Goal: Navigation & Orientation: Go to known website

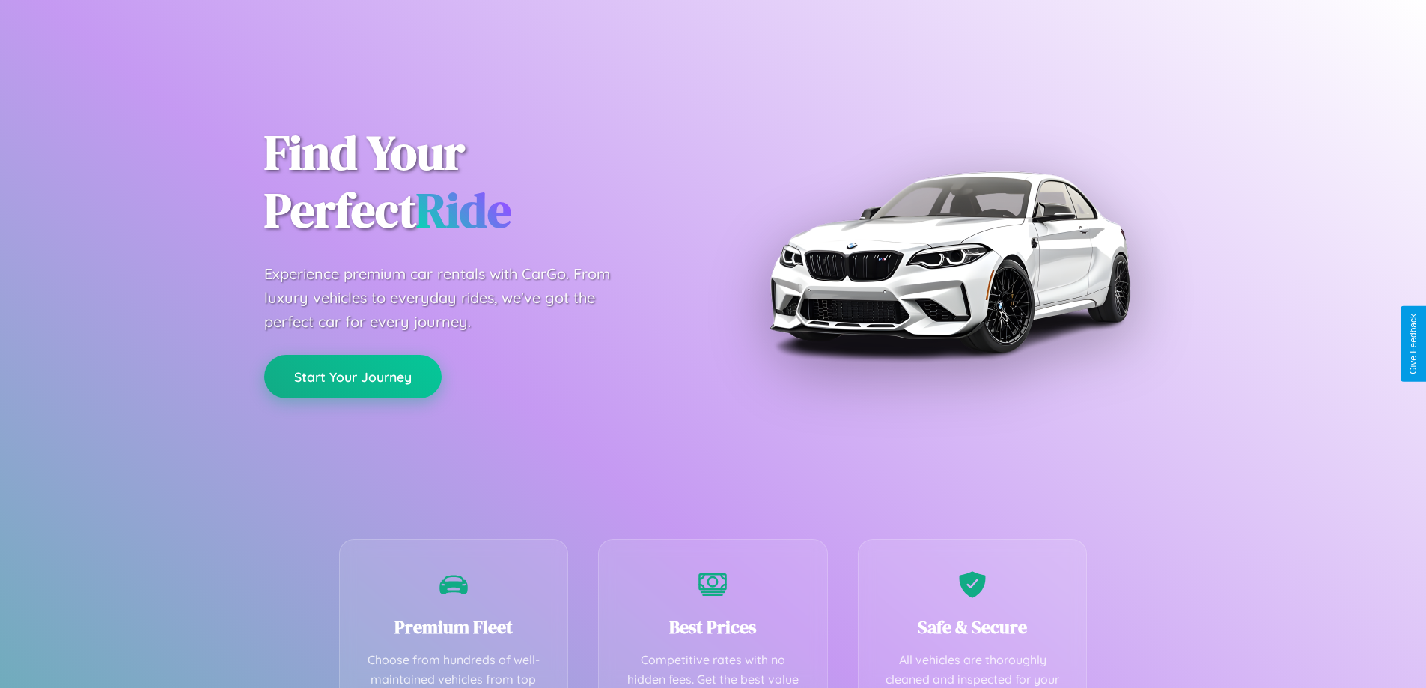
click at [353, 377] on button "Start Your Journey" at bounding box center [352, 376] width 177 height 43
click at [353, 376] on button "Start Your Journey" at bounding box center [352, 376] width 177 height 43
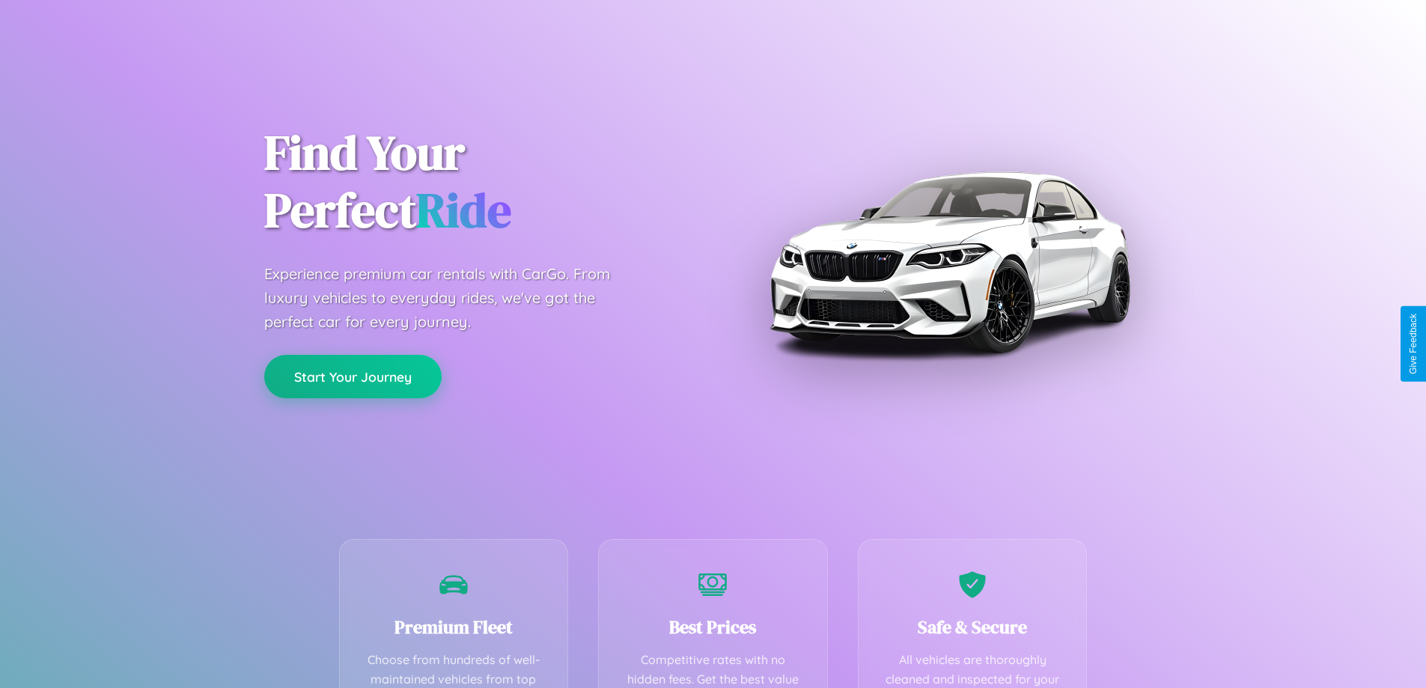
click at [353, 376] on button "Start Your Journey" at bounding box center [352, 376] width 177 height 43
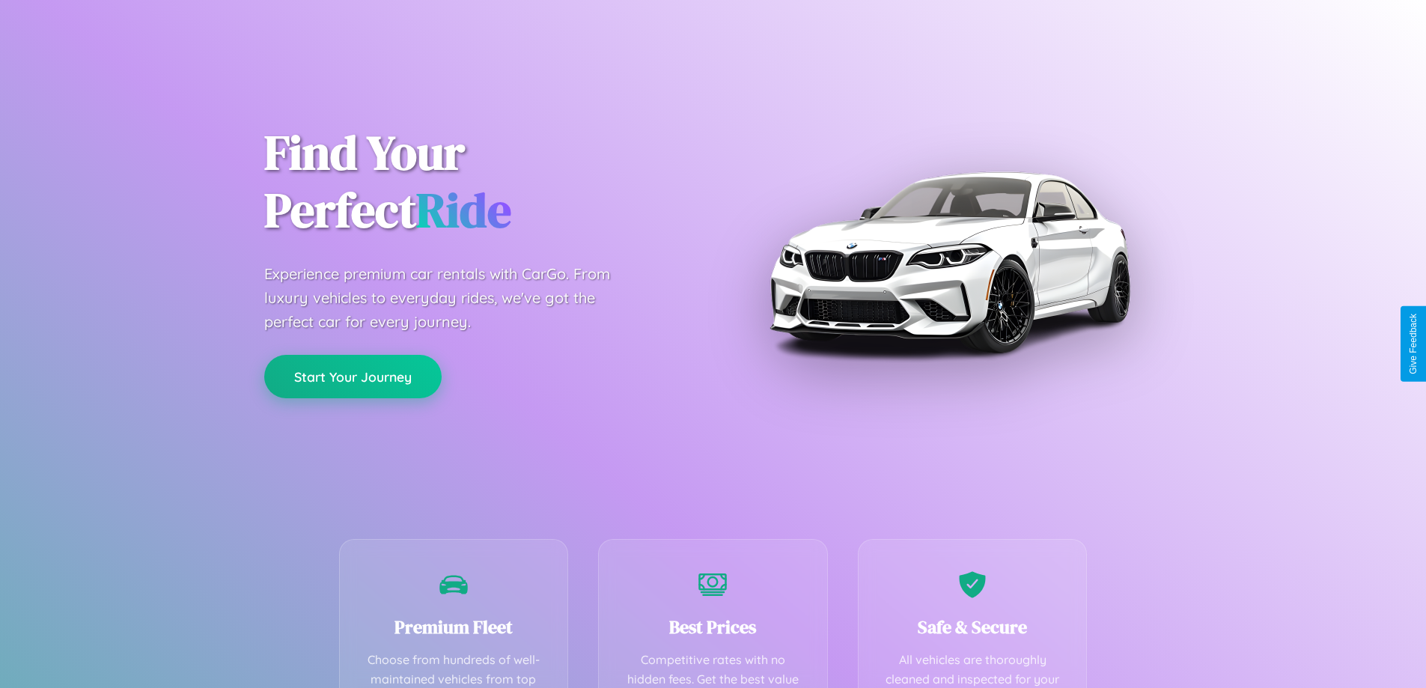
click at [353, 376] on button "Start Your Journey" at bounding box center [352, 376] width 177 height 43
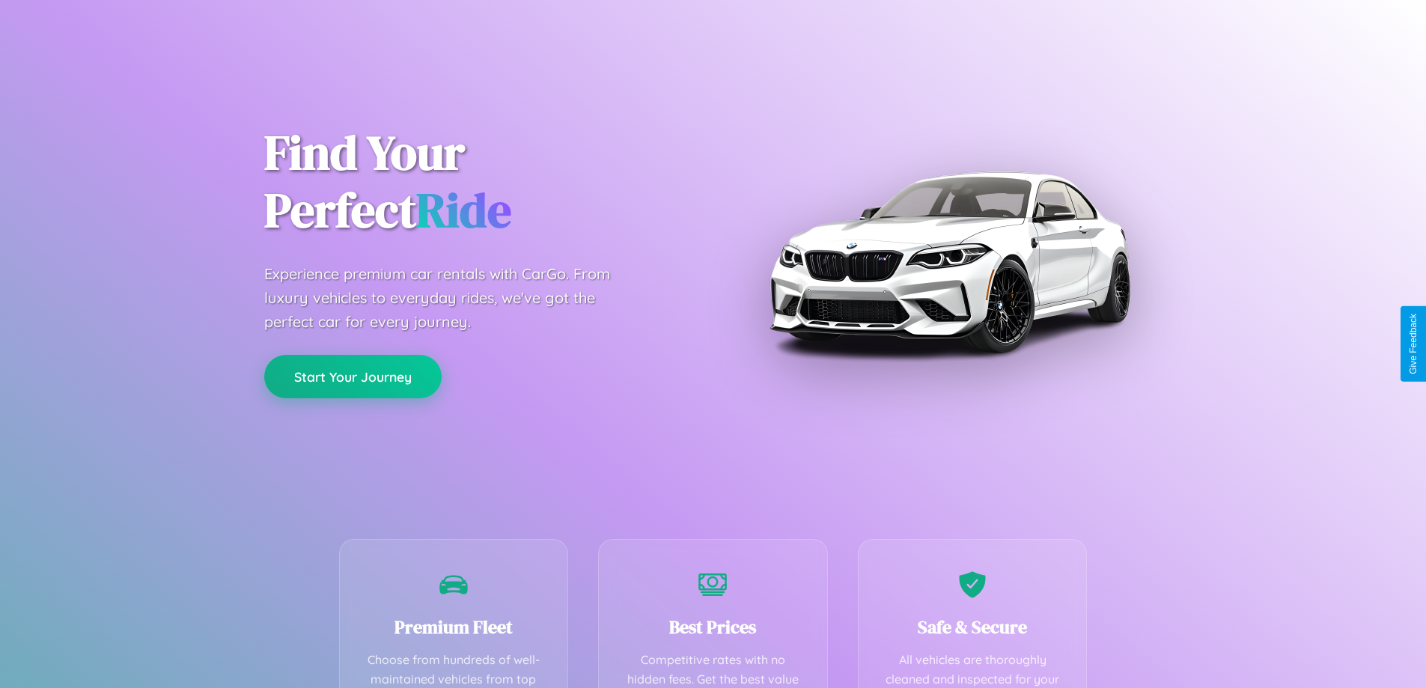
click at [353, 376] on button "Start Your Journey" at bounding box center [352, 376] width 177 height 43
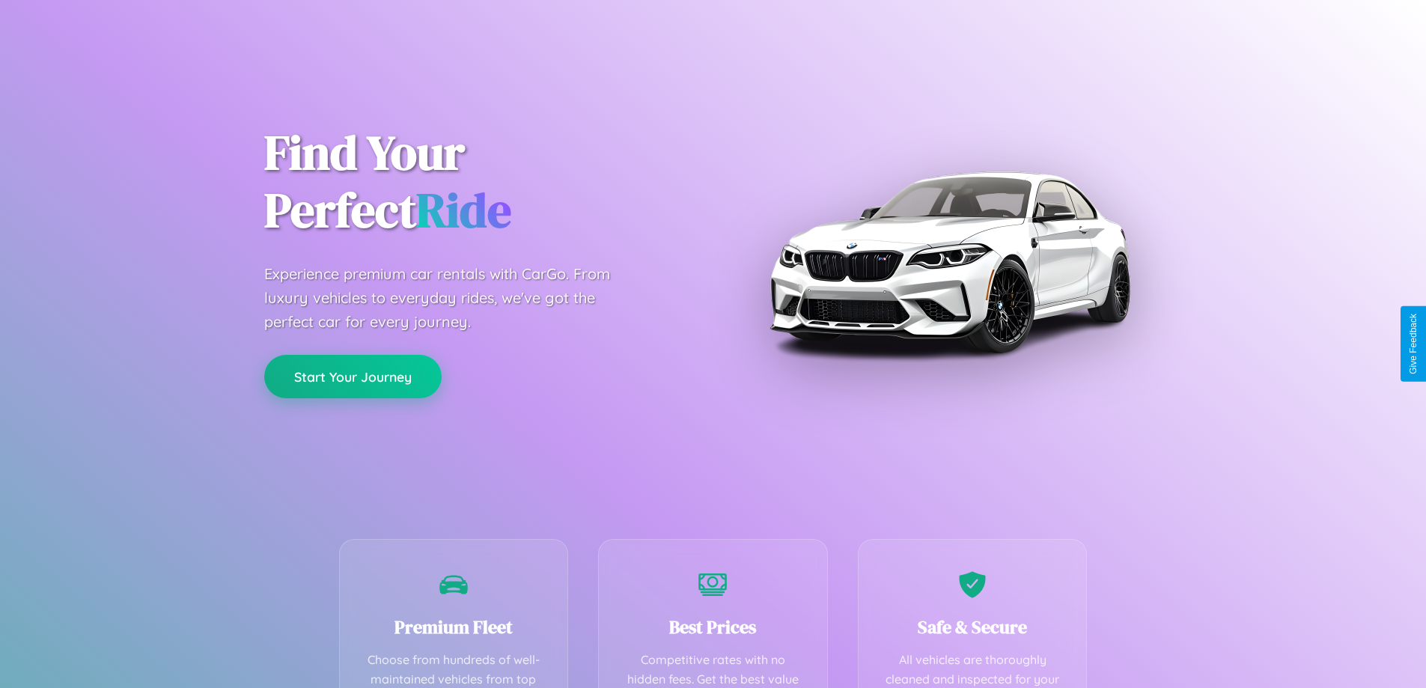
click at [353, 376] on button "Start Your Journey" at bounding box center [352, 376] width 177 height 43
